Goal: Transaction & Acquisition: Book appointment/travel/reservation

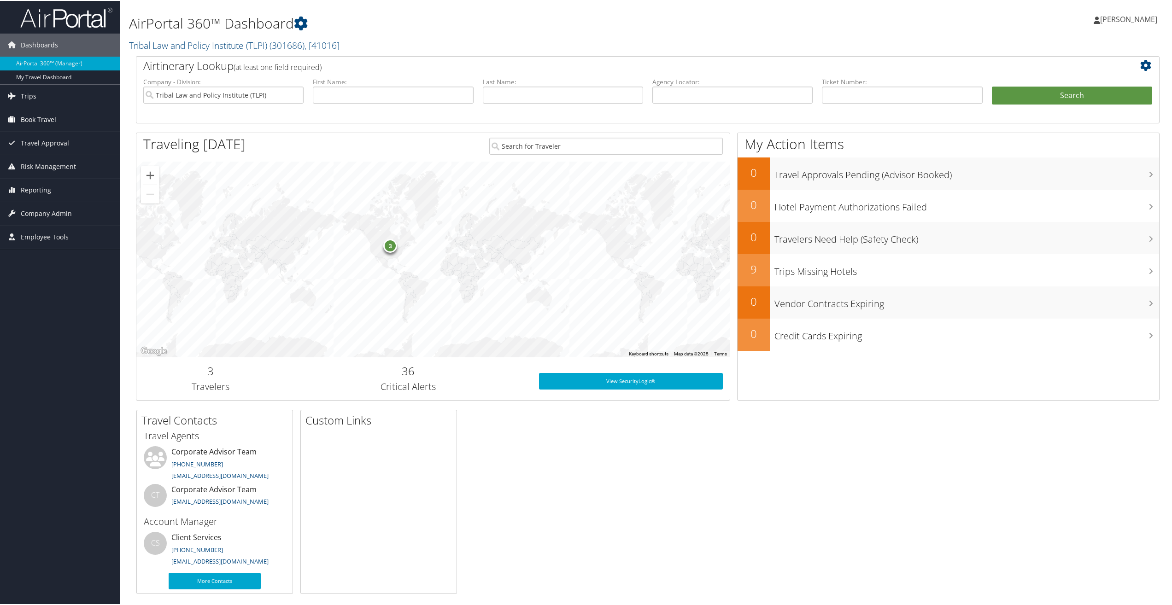
click at [41, 120] on span "Book Travel" at bounding box center [38, 118] width 35 height 23
click at [38, 162] on link "Book/Manage Online Trips" at bounding box center [60, 165] width 120 height 14
